Goal: Find specific page/section

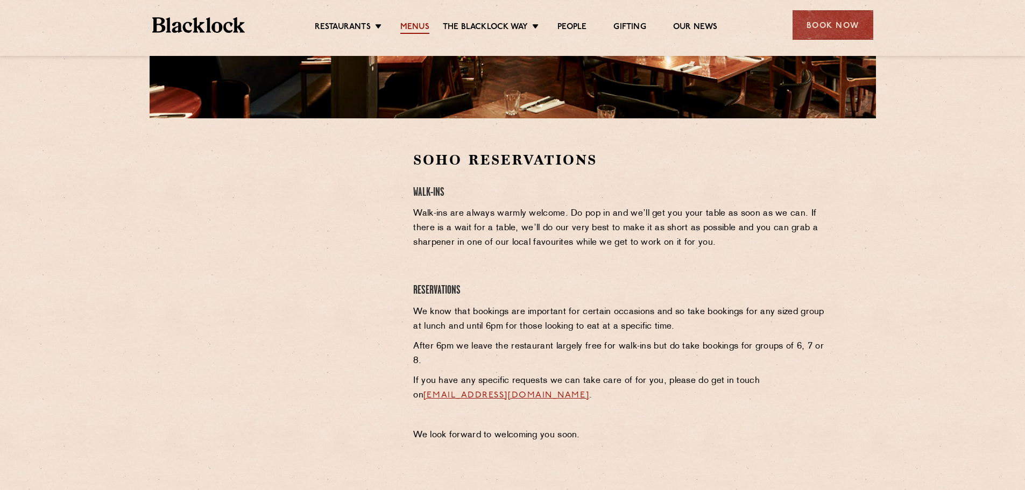
click at [419, 22] on link "Menus" at bounding box center [414, 28] width 29 height 12
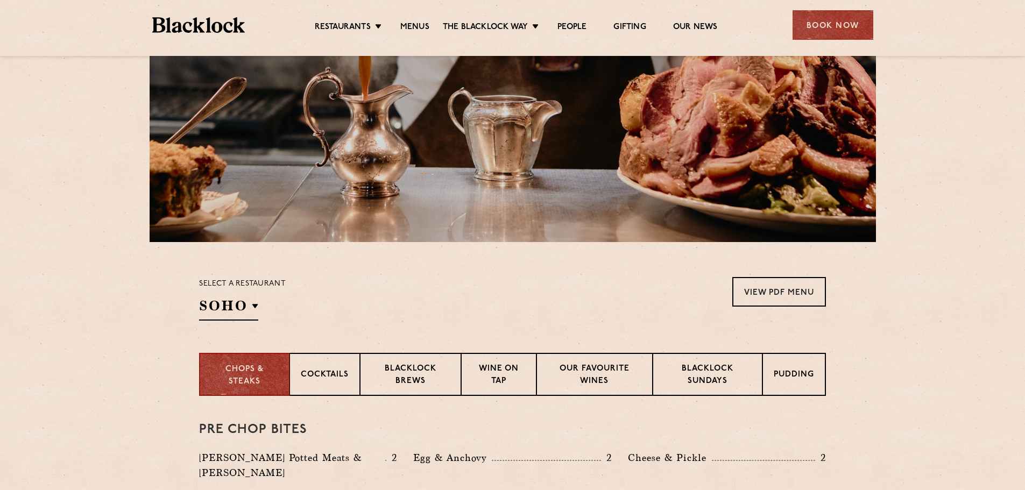
scroll to position [161, 0]
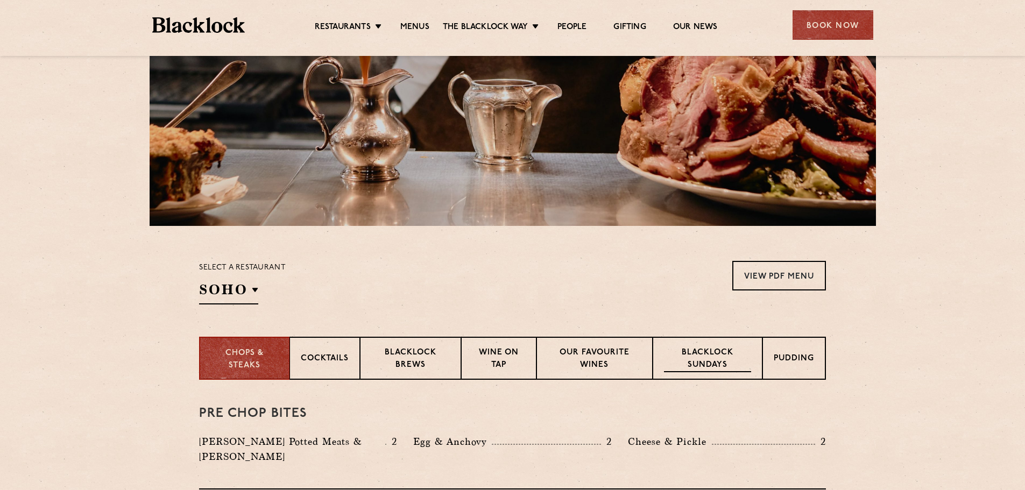
click at [686, 355] on p "Blacklock Sundays" at bounding box center [707, 359] width 87 height 25
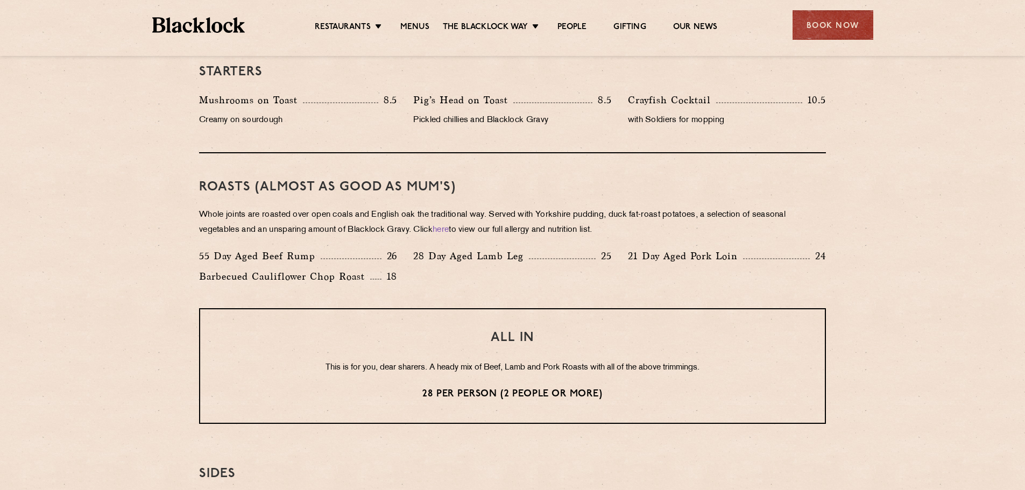
scroll to position [807, 0]
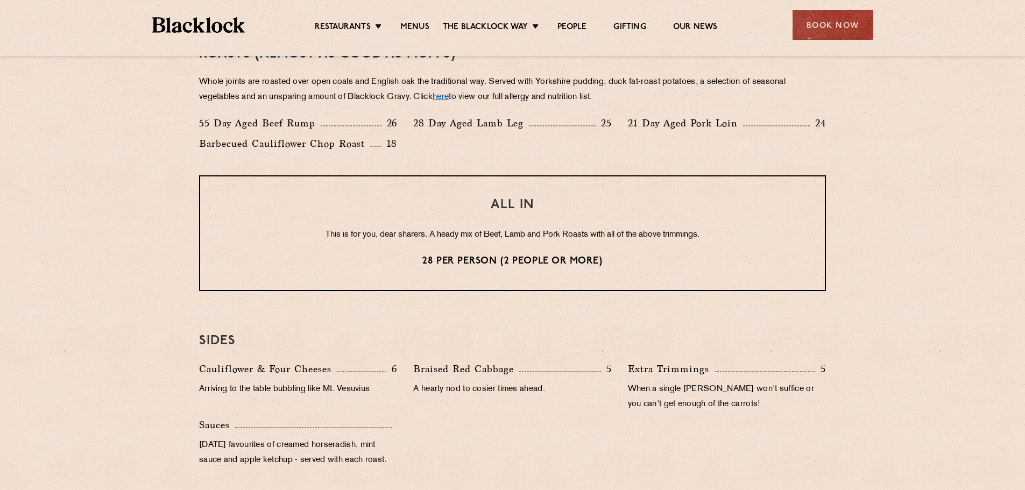
click at [449, 97] on link "here" at bounding box center [441, 97] width 16 height 8
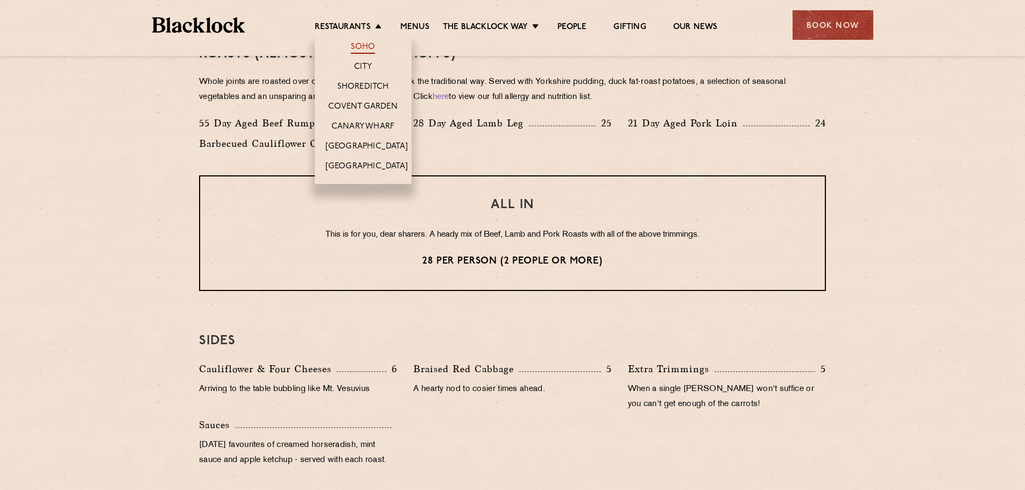
click at [363, 46] on link "Soho" at bounding box center [363, 48] width 25 height 12
